Goal: Find specific page/section: Find specific page/section

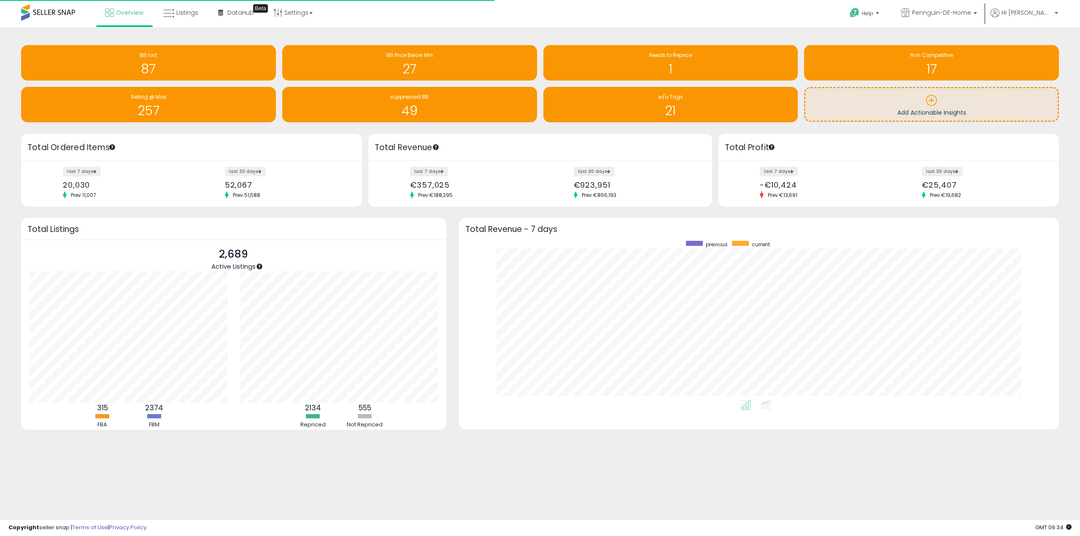
scroll to position [160, 583]
click at [970, 15] on span "Pennguin-DE-Home" at bounding box center [942, 12] width 59 height 8
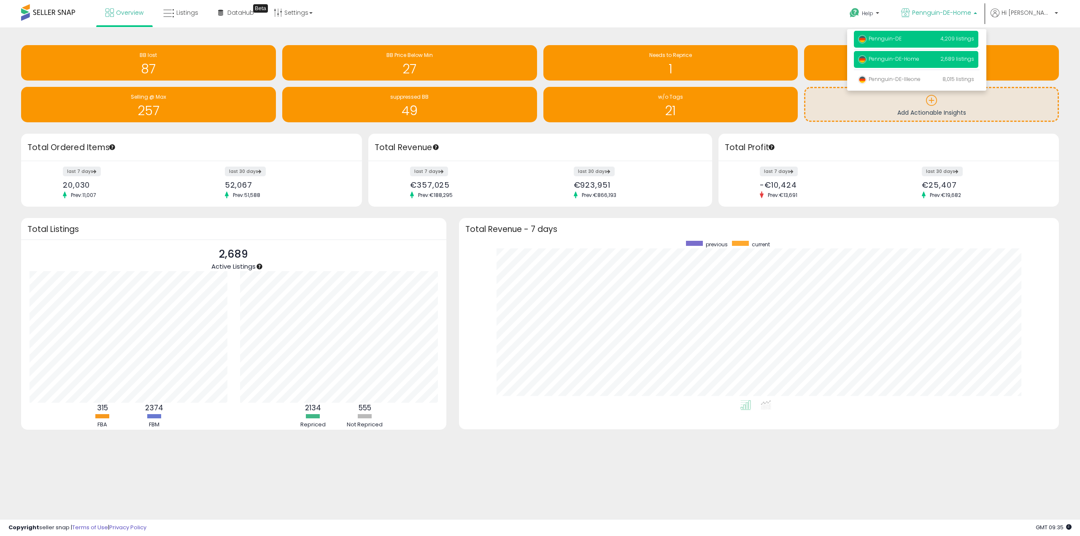
click at [902, 37] on span "Pennguin-DE" at bounding box center [879, 38] width 43 height 7
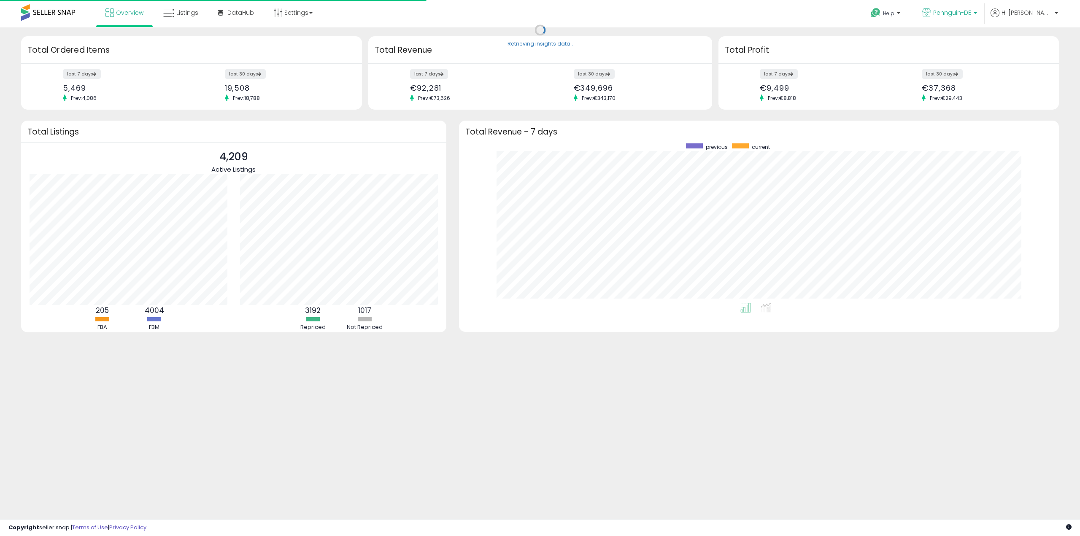
scroll to position [160, 583]
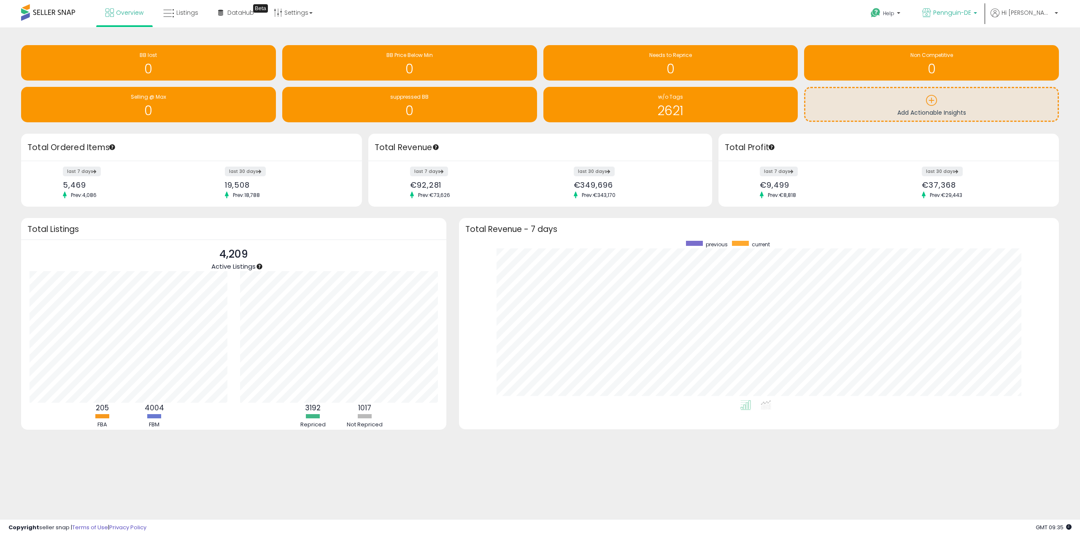
click at [972, 16] on span "Pennguin-DE" at bounding box center [953, 12] width 38 height 8
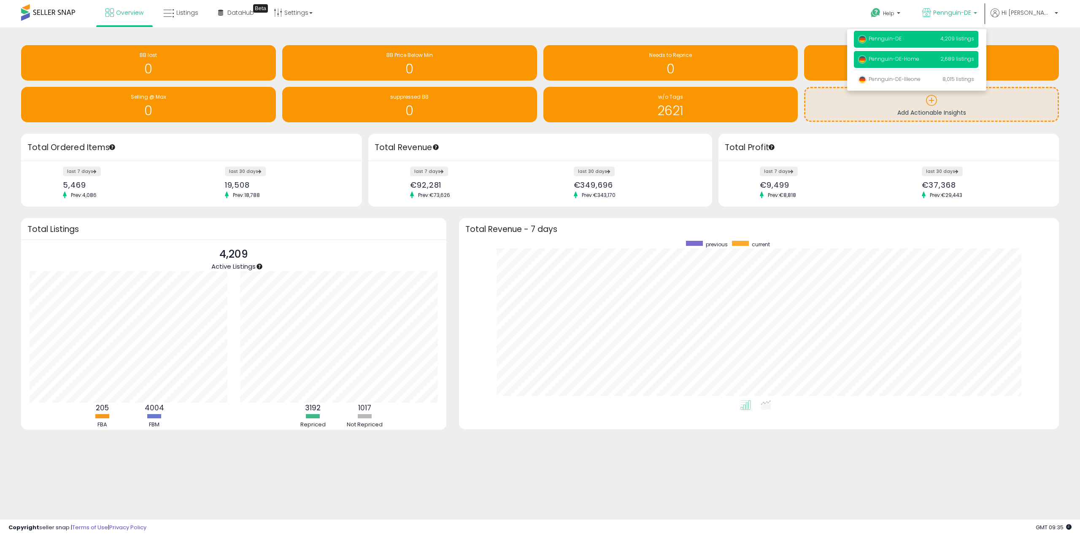
click at [920, 61] on span "Pennguin-DE-Home" at bounding box center [888, 58] width 61 height 7
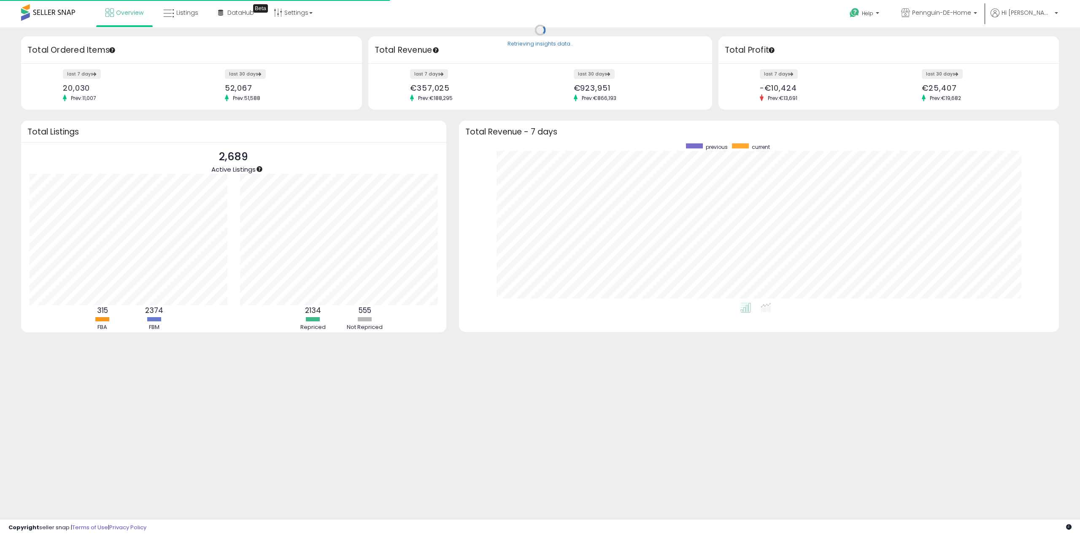
scroll to position [160, 583]
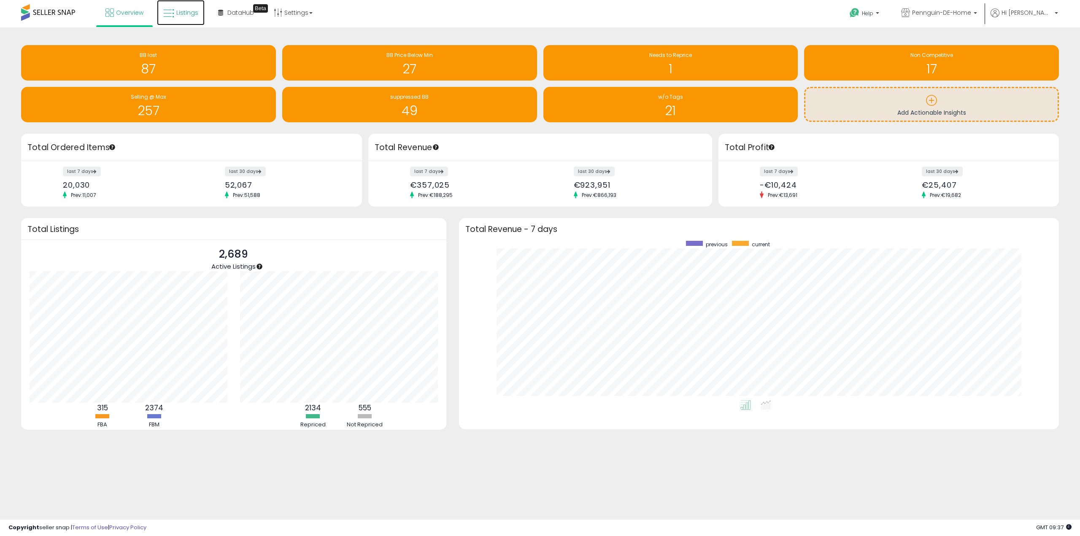
drag, startPoint x: 187, startPoint y: 13, endPoint x: 181, endPoint y: 67, distance: 53.9
click at [187, 13] on span "Listings" at bounding box center [187, 12] width 22 height 8
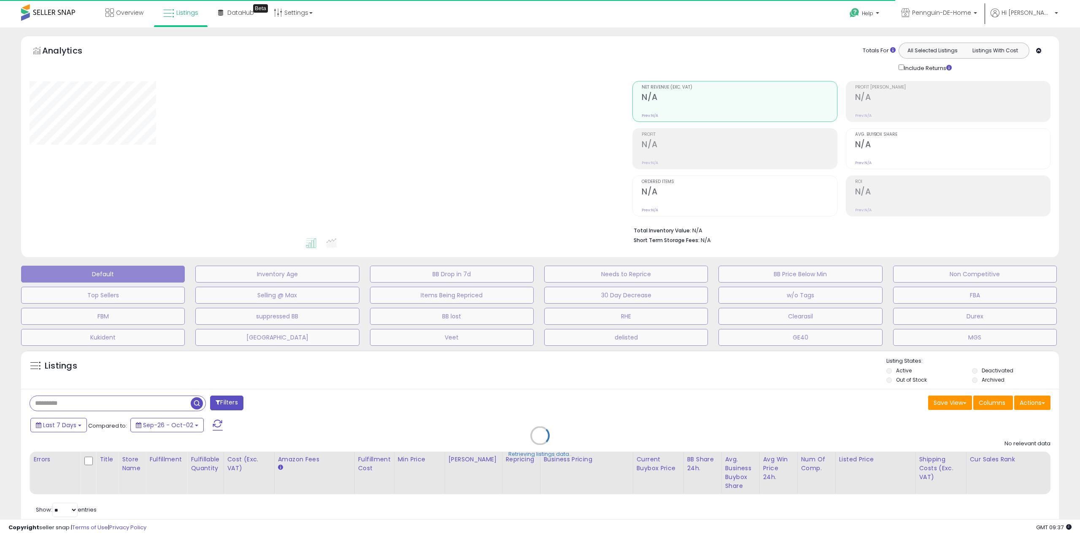
click at [127, 400] on div "Retrieving listings data.." at bounding box center [540, 442] width 1051 height 192
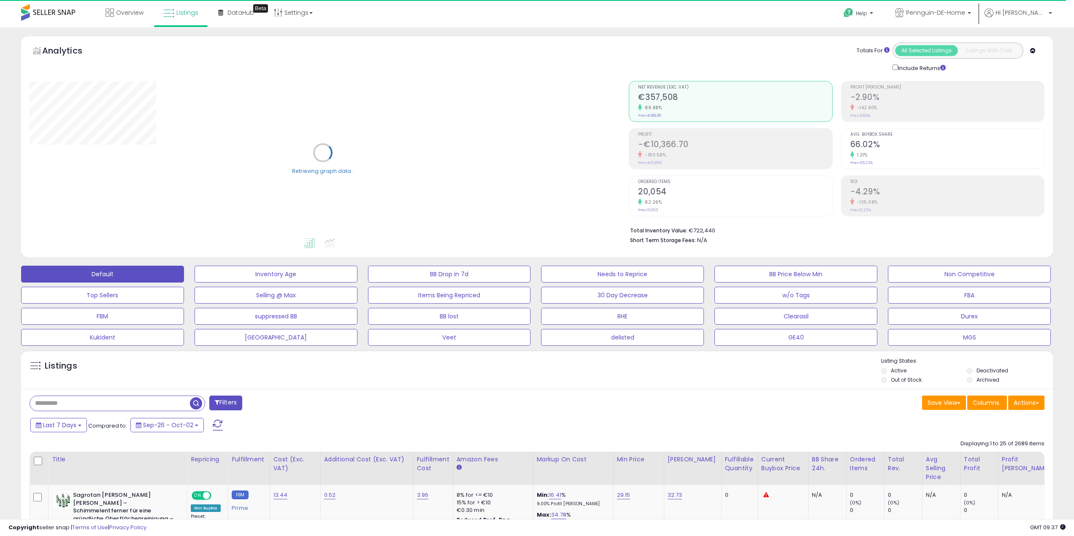
click at [77, 403] on input "text" at bounding box center [110, 403] width 160 height 15
paste input "**********"
type input "**********"
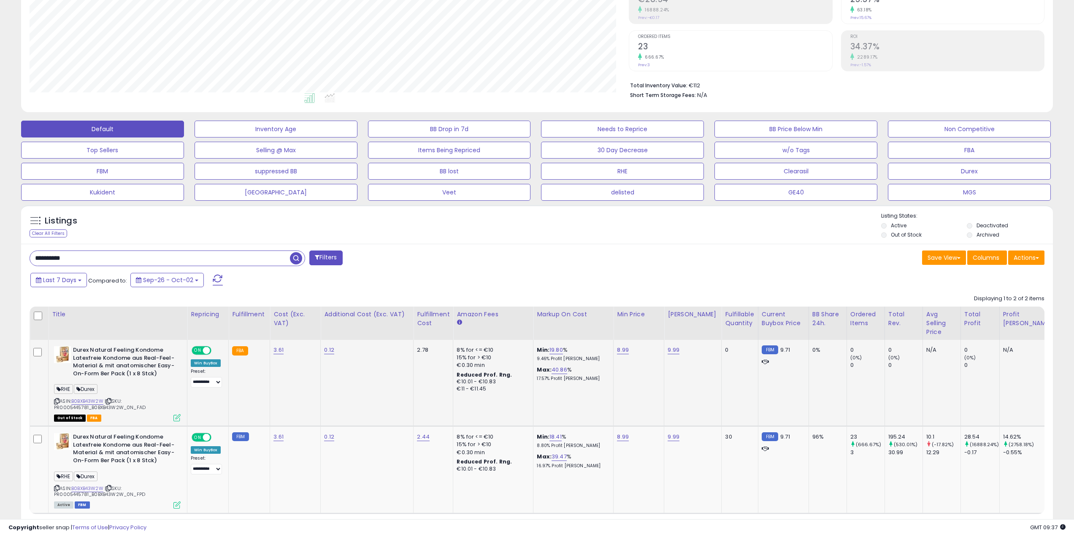
scroll to position [169, 0]
